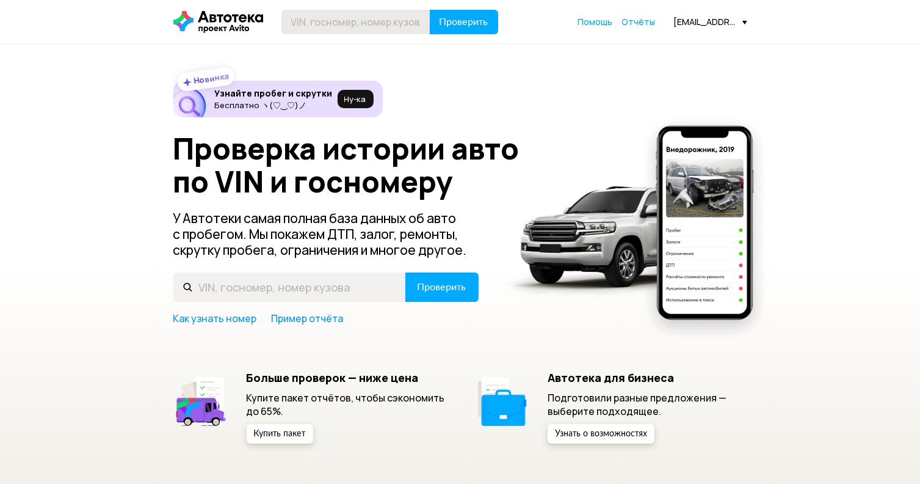
click at [313, 22] on input "text" at bounding box center [356, 22] width 149 height 24
type input "[VEHICLE_IDENTIFICATION_NUMBER]"
click at [456, 21] on span "Проверить" at bounding box center [464, 22] width 49 height 10
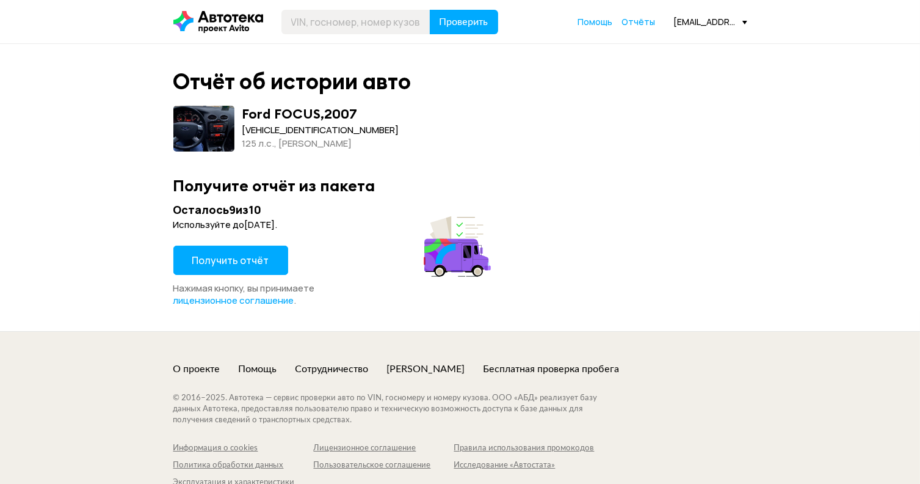
click at [260, 256] on span "Получить отчёт" at bounding box center [230, 259] width 77 height 13
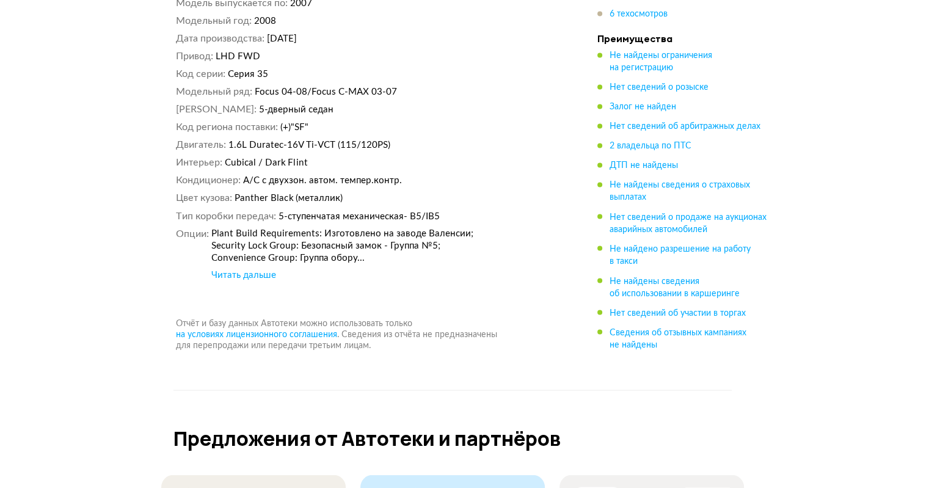
scroll to position [6779, 0]
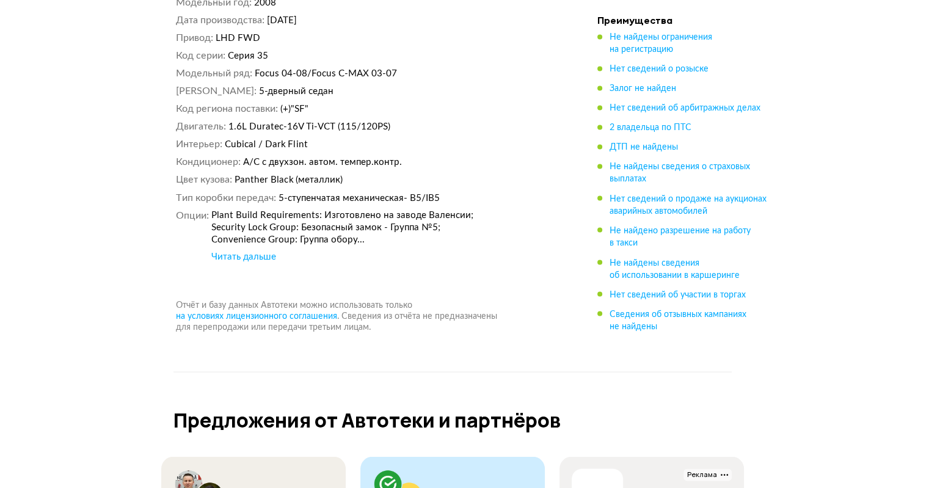
click at [254, 250] on div "Читать дальше" at bounding box center [243, 256] width 65 height 12
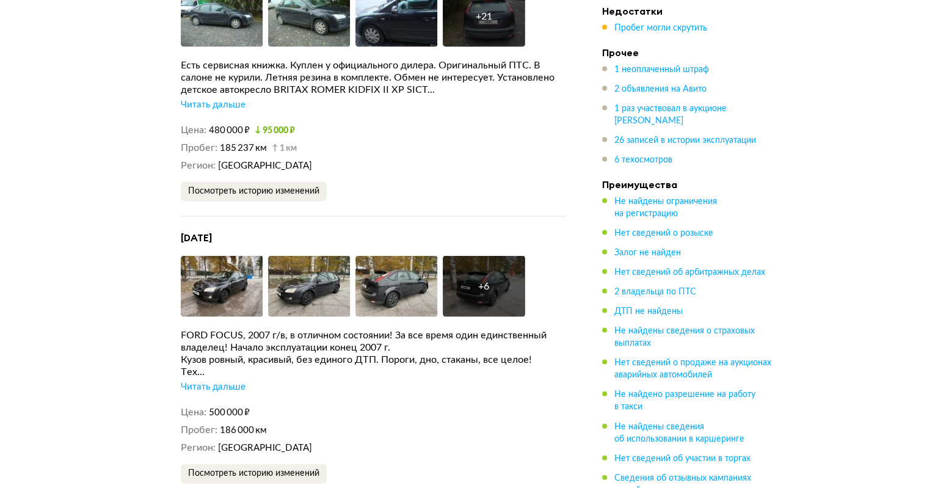
scroll to position [2504, 0]
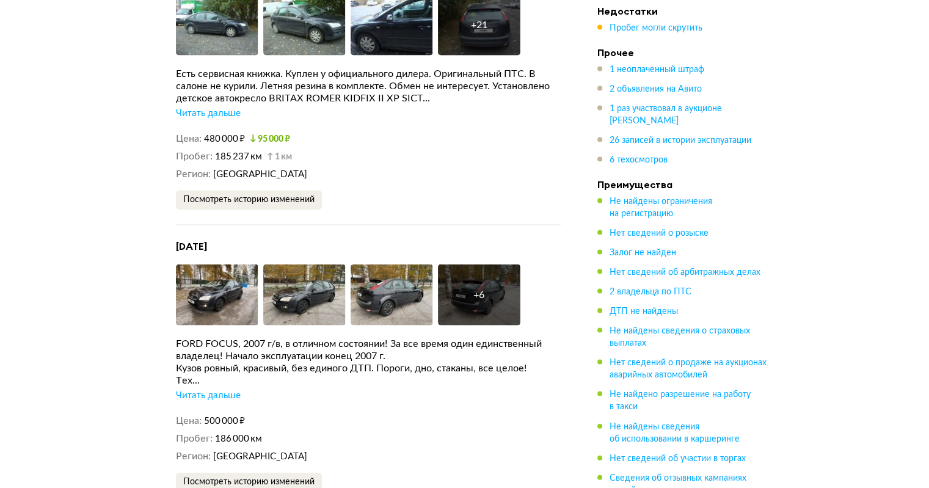
click at [469, 274] on div "+ 6" at bounding box center [479, 294] width 82 height 61
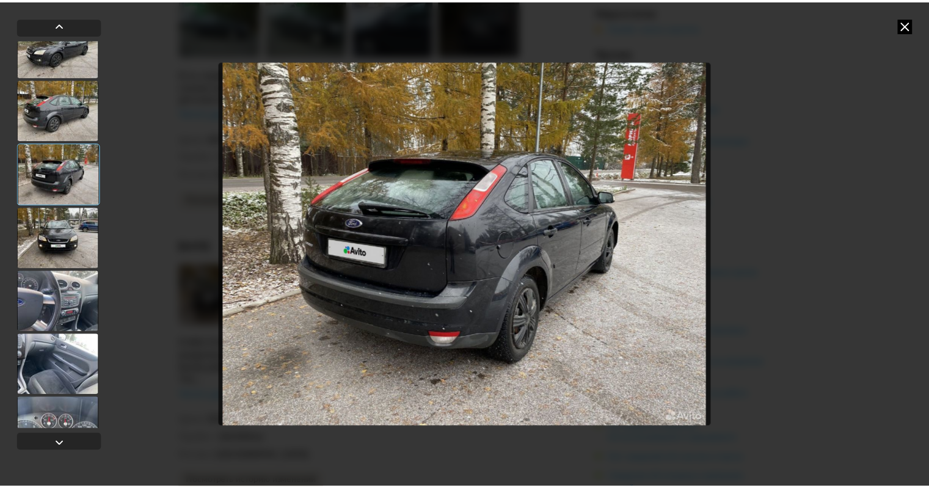
scroll to position [182, 0]
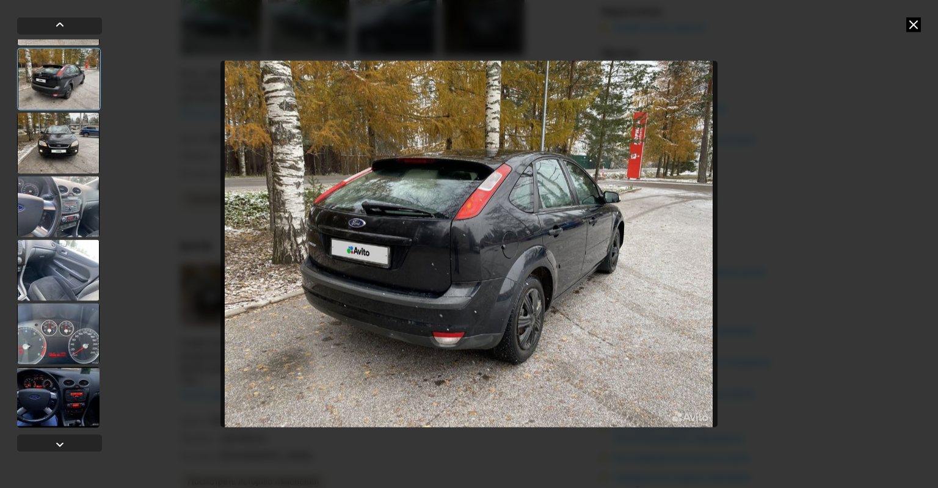
click at [49, 342] on div at bounding box center [58, 333] width 82 height 61
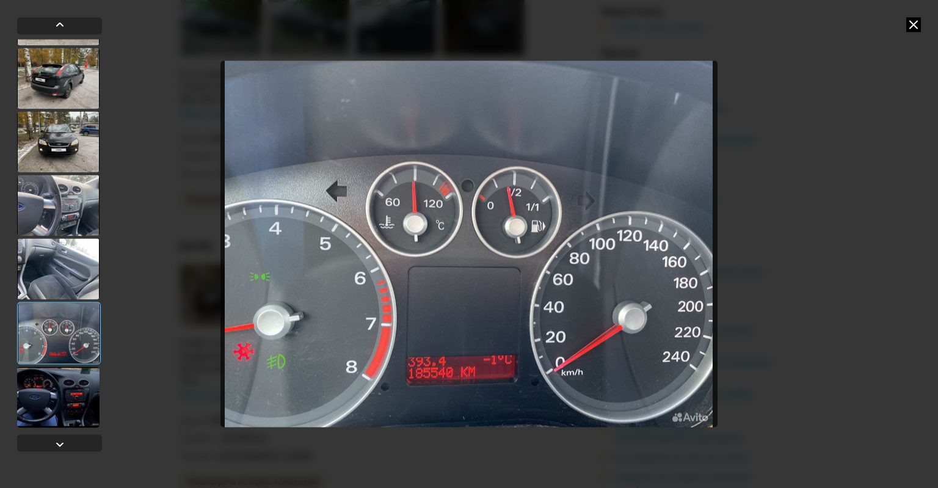
click at [845, 201] on div at bounding box center [469, 244] width 938 height 488
click at [919, 26] on icon at bounding box center [913, 24] width 15 height 15
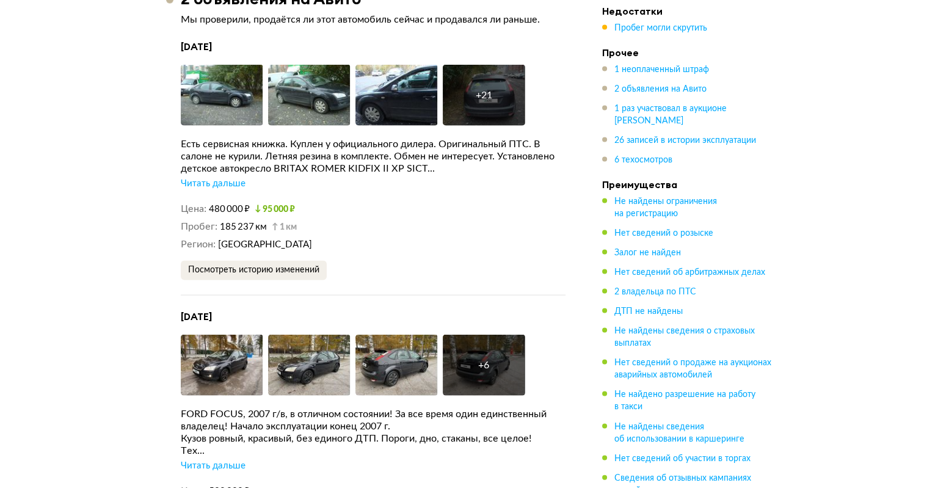
scroll to position [2382, 0]
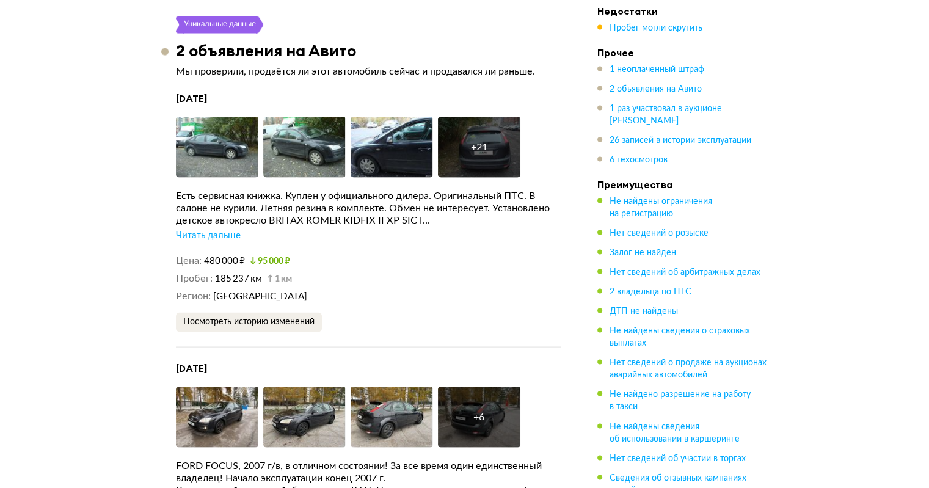
click at [487, 126] on div "+ 21" at bounding box center [479, 147] width 82 height 61
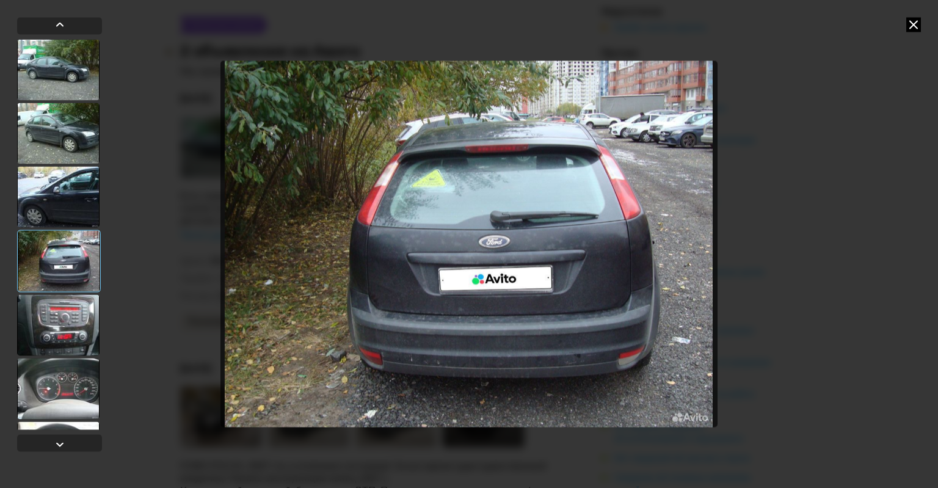
click at [64, 387] on div at bounding box center [58, 388] width 82 height 61
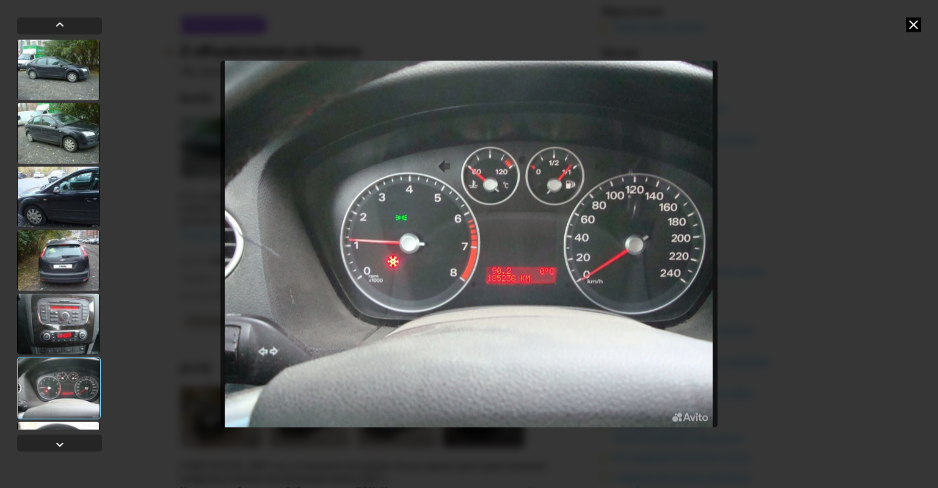
click at [506, 279] on img "Go to Slide 6" at bounding box center [468, 244] width 497 height 366
